Goal: Check status

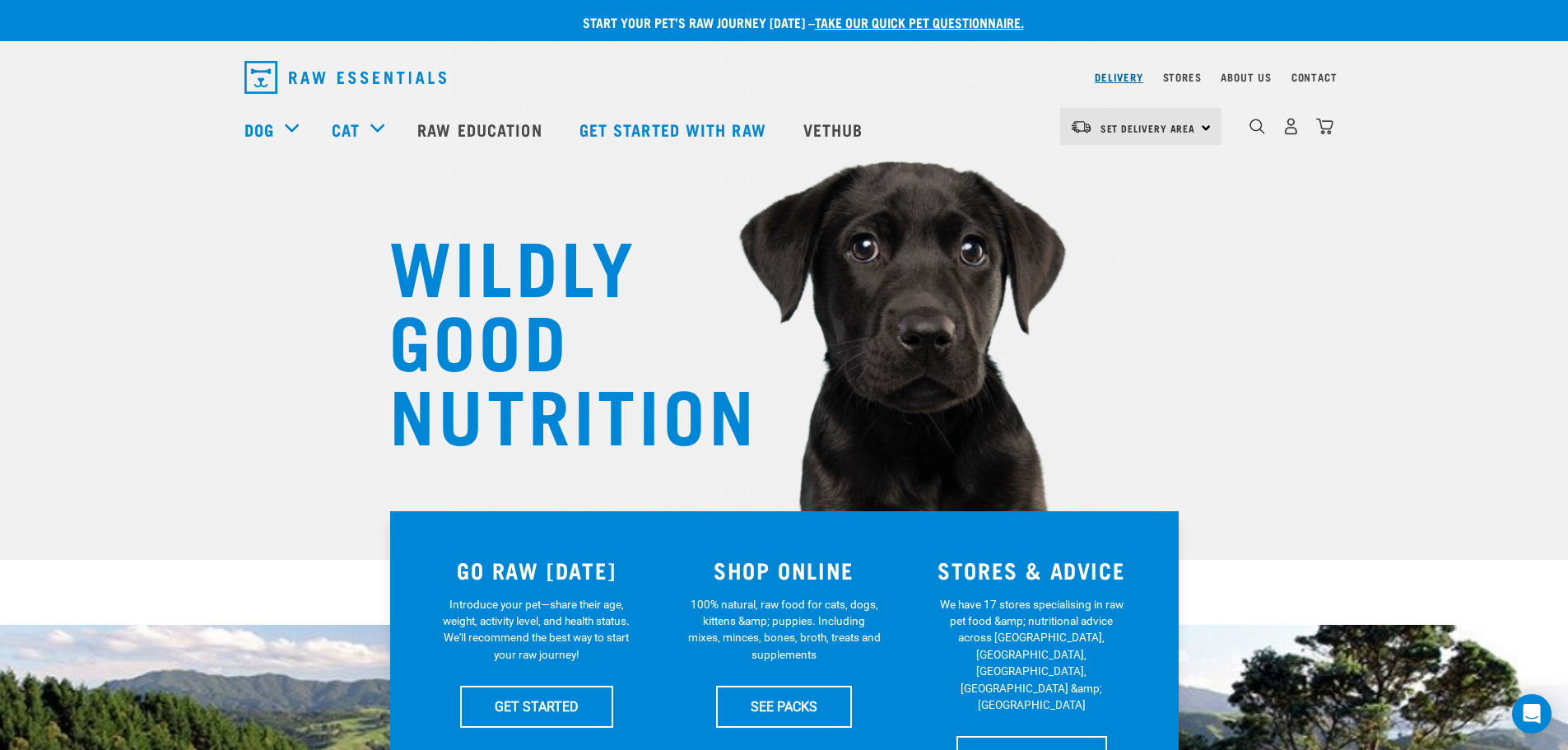
click at [1112, 74] on link "Delivery" at bounding box center [1119, 77] width 48 height 5
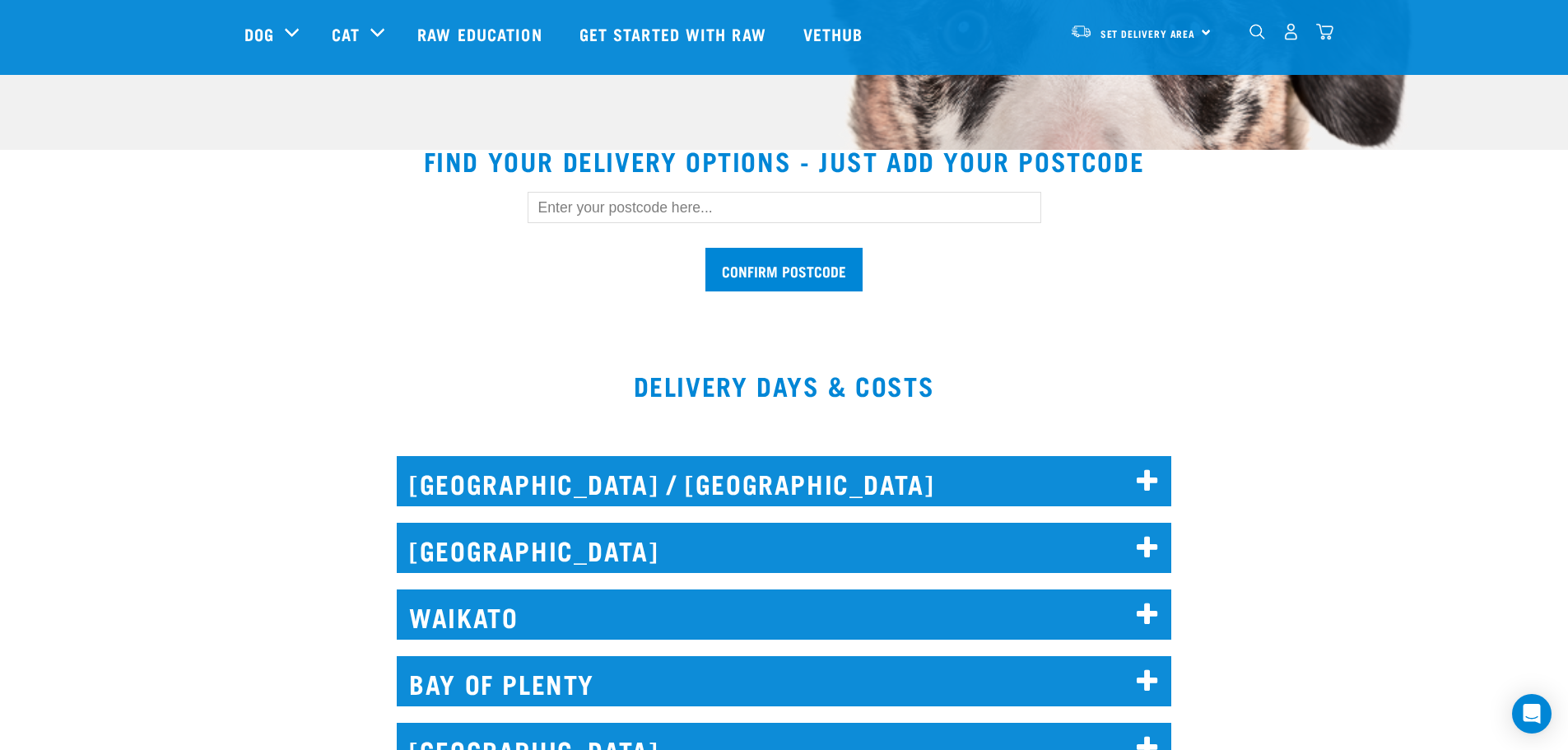
scroll to position [412, 0]
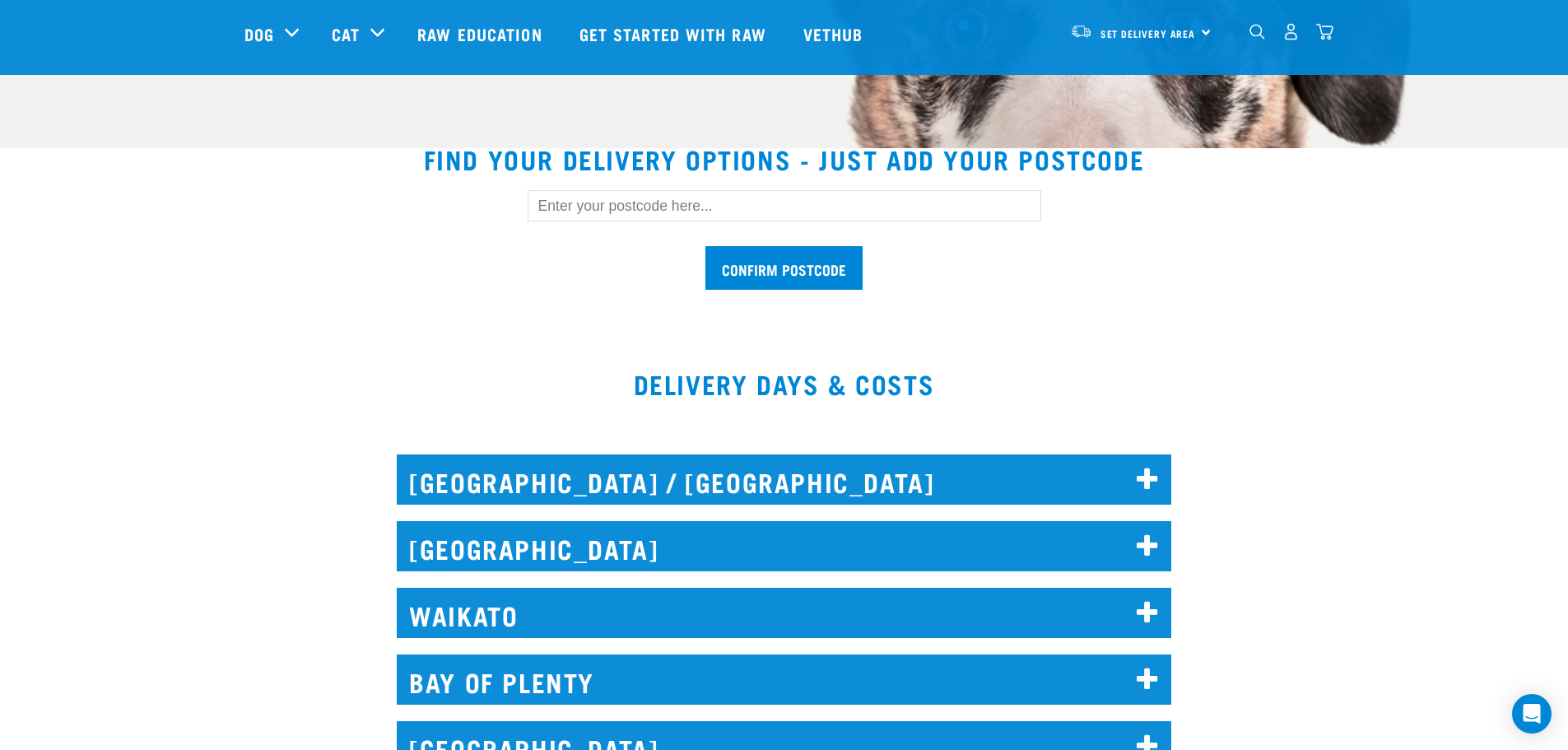
click at [612, 210] on input "text" at bounding box center [784, 205] width 513 height 31
type input "1072"
click at [762, 265] on input "Confirm postcode" at bounding box center [784, 268] width 157 height 44
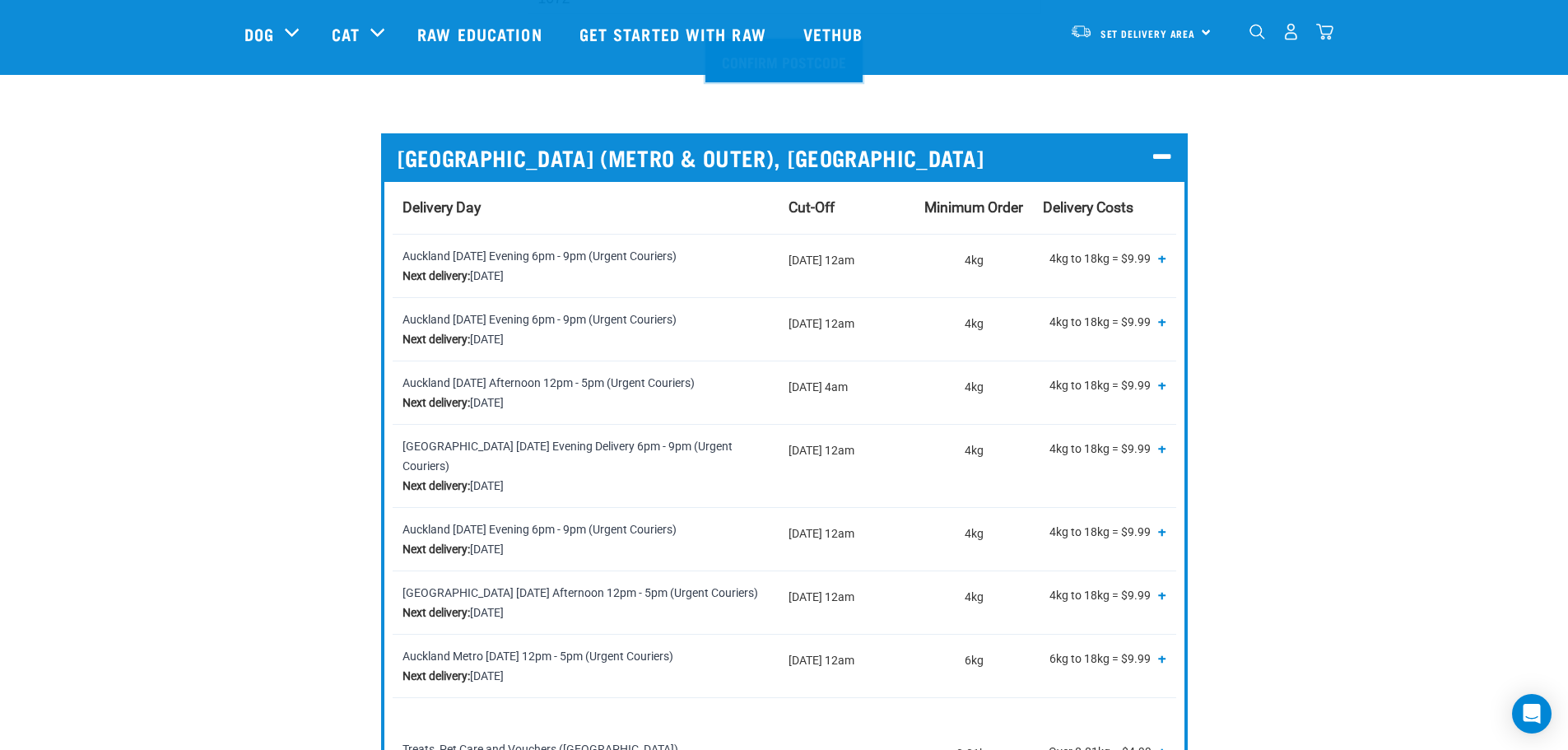
scroll to position [659, 0]
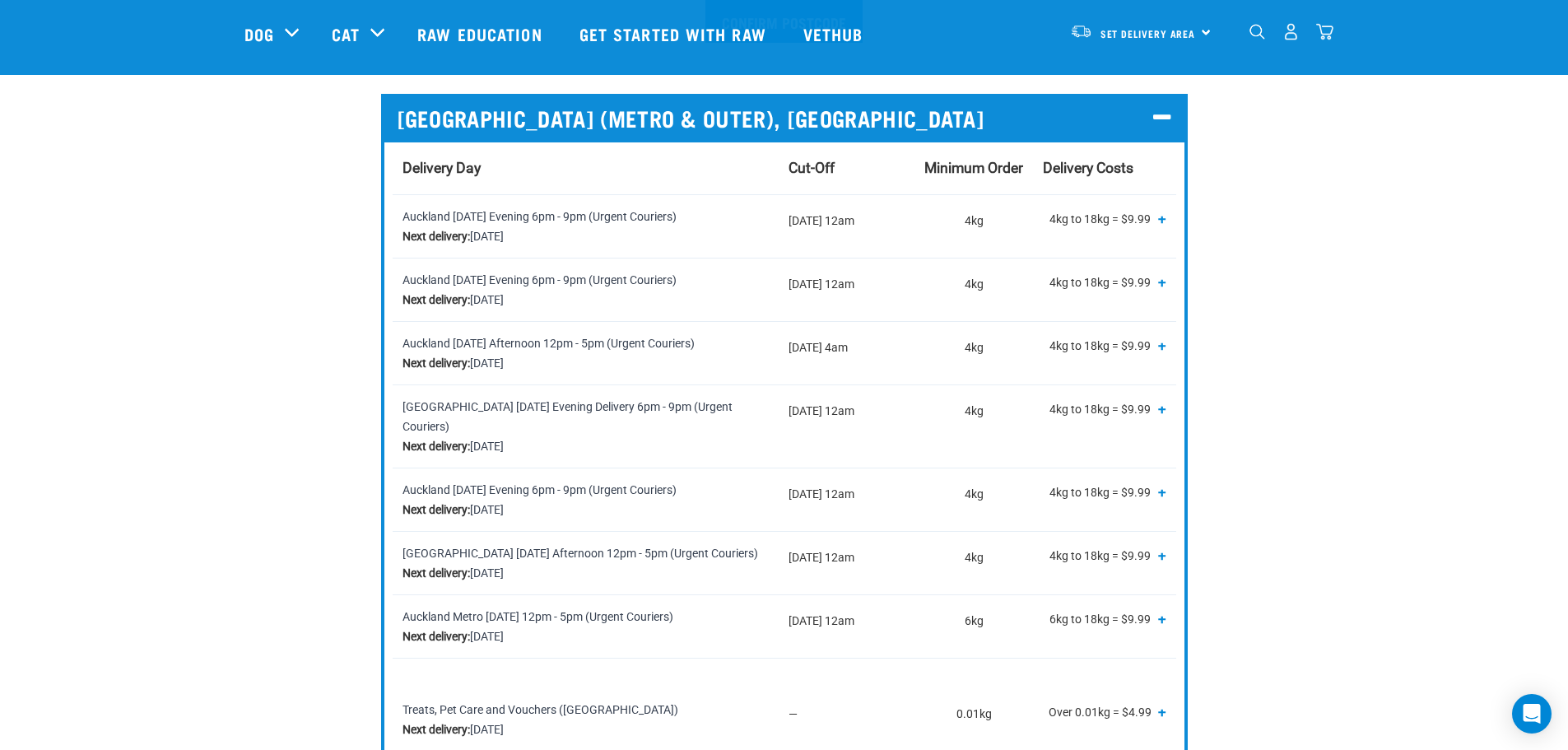
click at [1161, 219] on span "+" at bounding box center [1162, 218] width 8 height 16
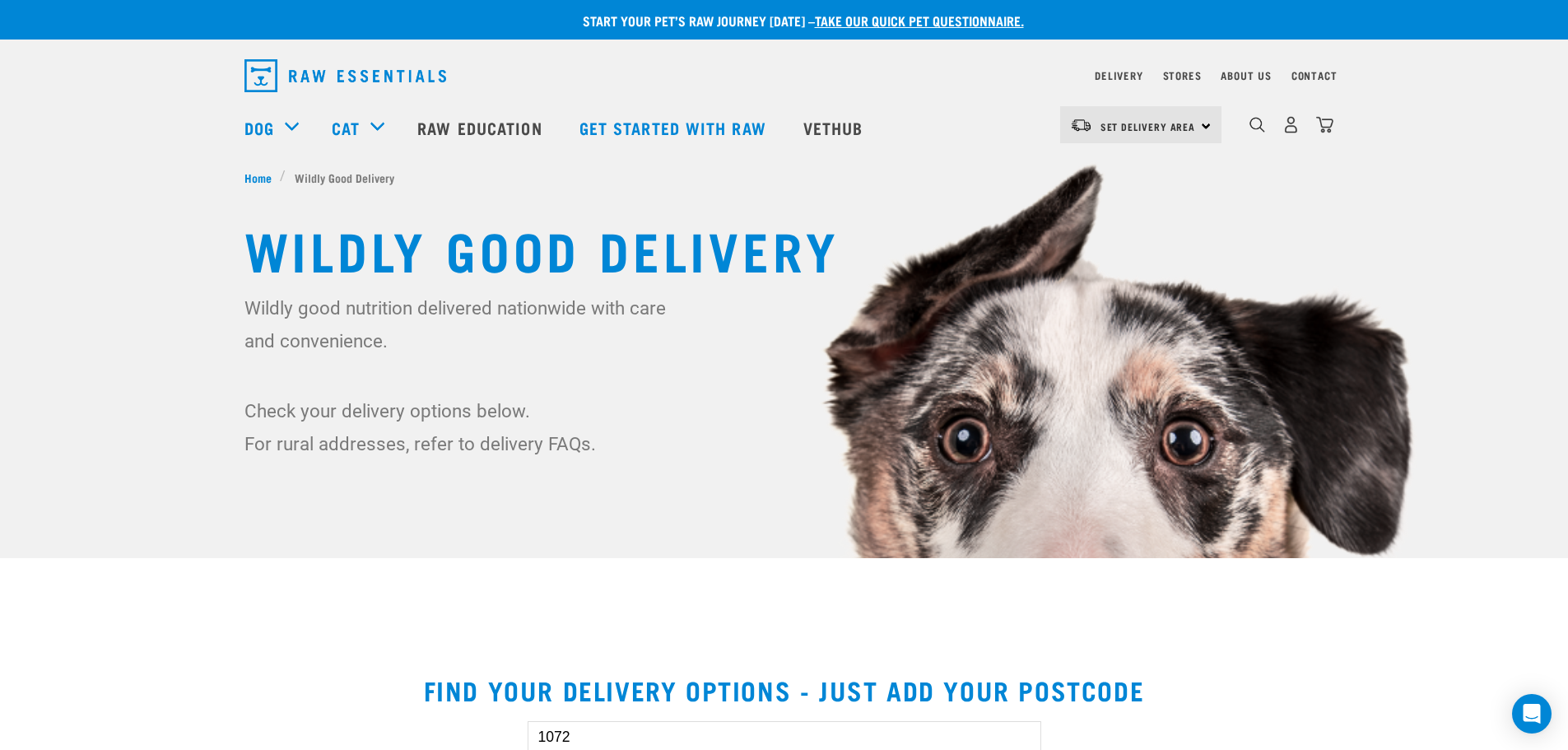
scroll to position [0, 0]
